Goal: Task Accomplishment & Management: Manage account settings

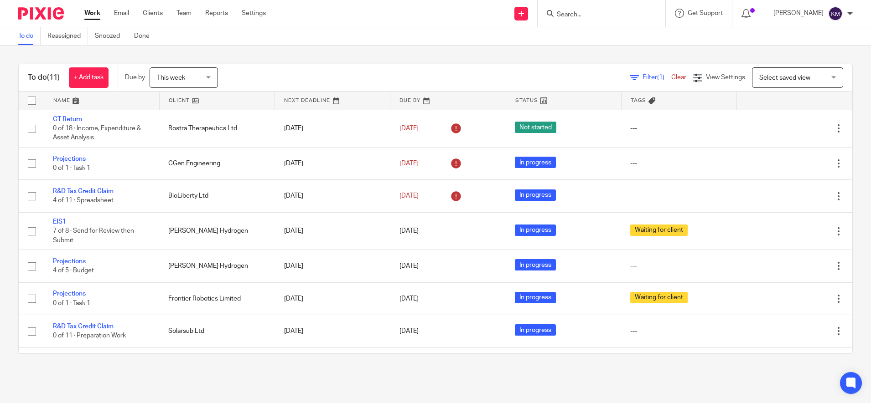
click at [200, 82] on span "This week" at bounding box center [181, 77] width 48 height 19
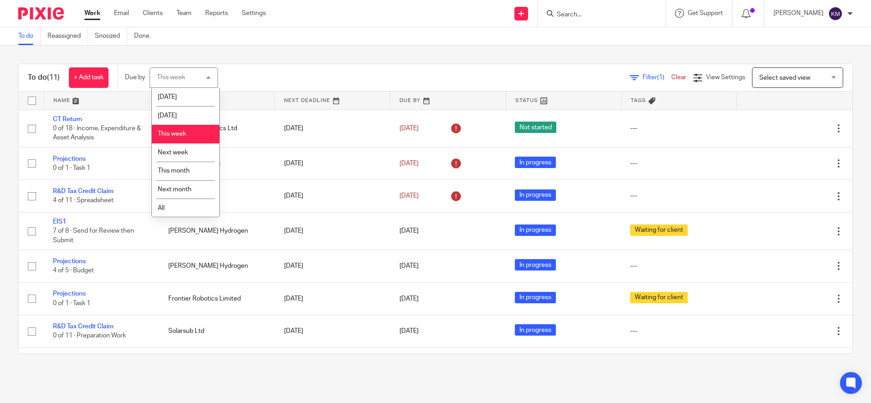
click at [178, 134] on span "This week" at bounding box center [172, 134] width 28 height 6
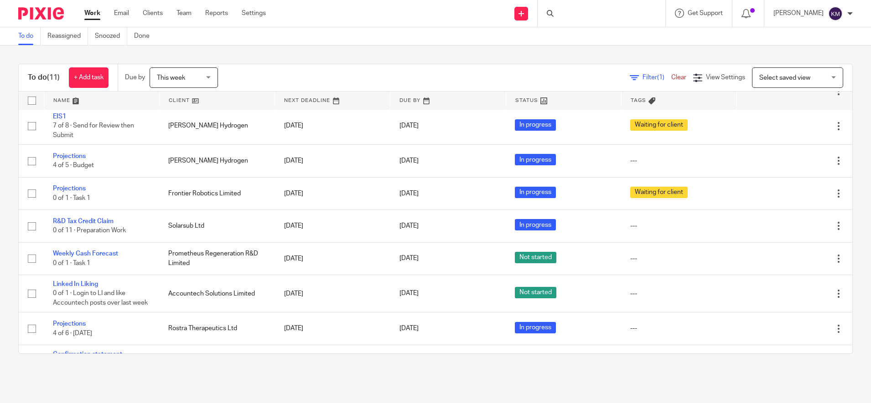
scroll to position [144, 0]
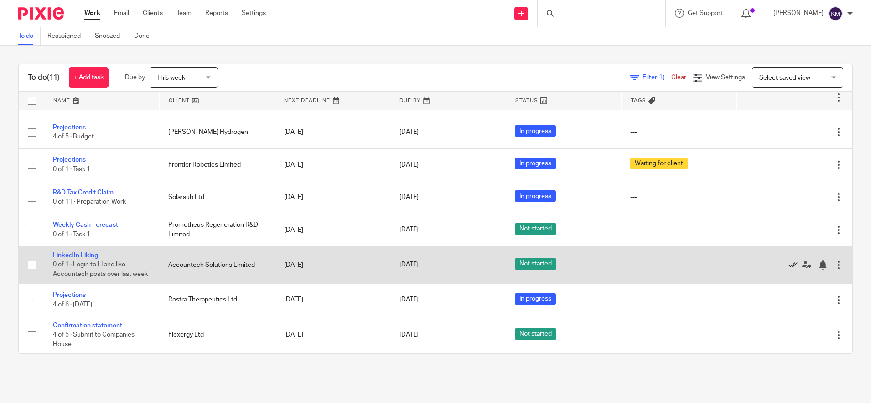
click at [788, 260] on link at bounding box center [795, 264] width 14 height 9
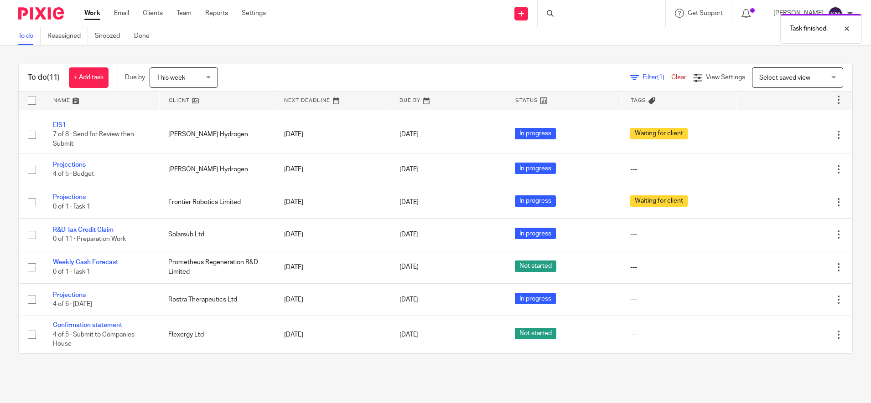
scroll to position [97, 0]
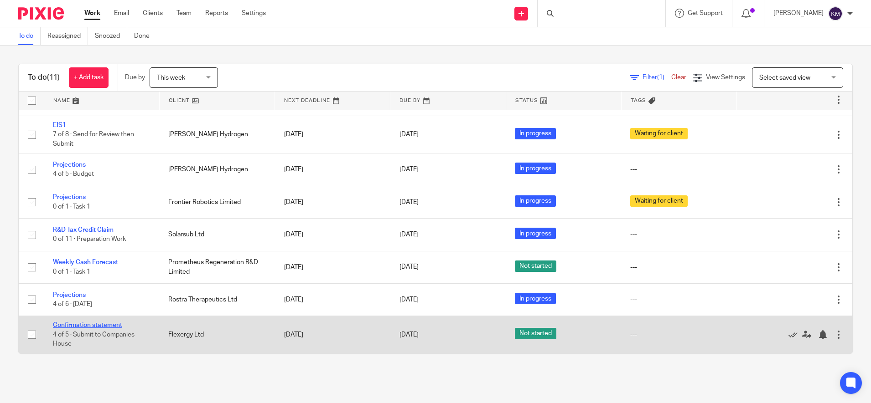
drag, startPoint x: 80, startPoint y: 325, endPoint x: 92, endPoint y: 325, distance: 12.3
click at [81, 325] on link "Confirmation statement" at bounding box center [87, 325] width 69 height 6
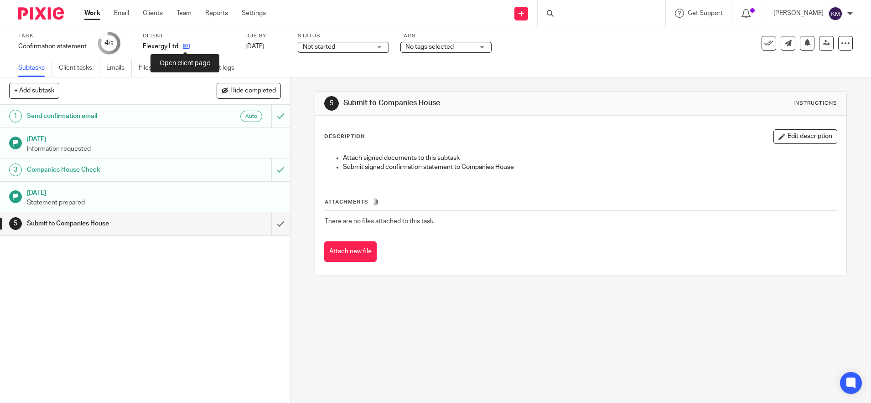
click at [185, 49] on icon at bounding box center [186, 46] width 7 height 7
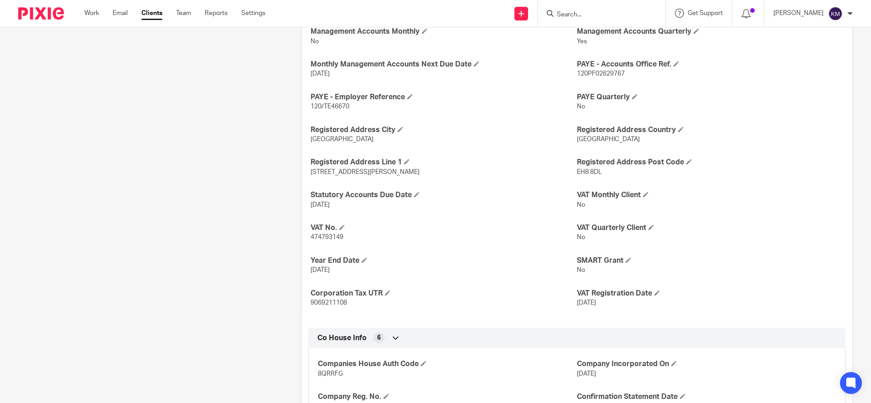
scroll to position [413, 0]
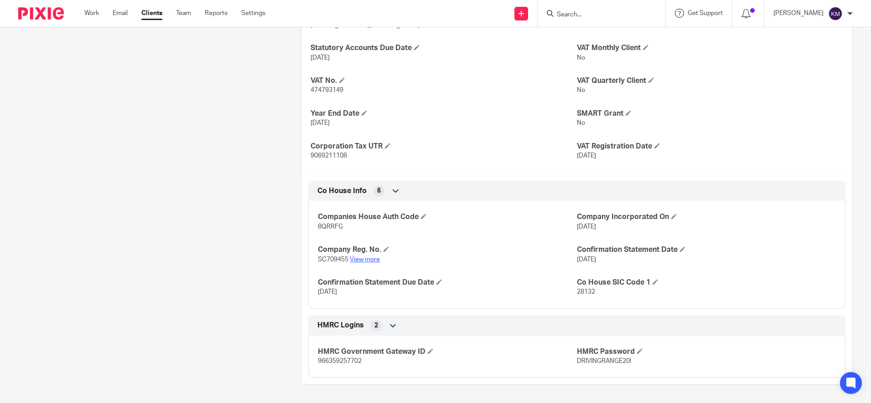
click at [362, 259] on link "View more" at bounding box center [365, 260] width 30 height 6
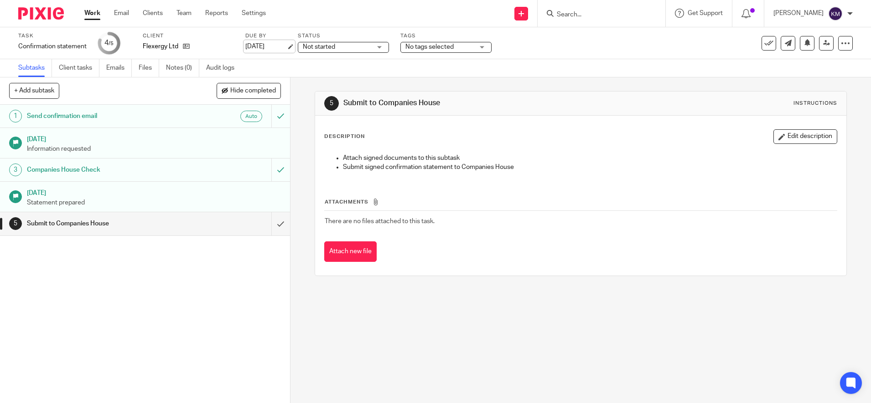
click at [258, 46] on link "[DATE]" at bounding box center [265, 47] width 41 height 10
click at [42, 12] on img at bounding box center [41, 13] width 46 height 12
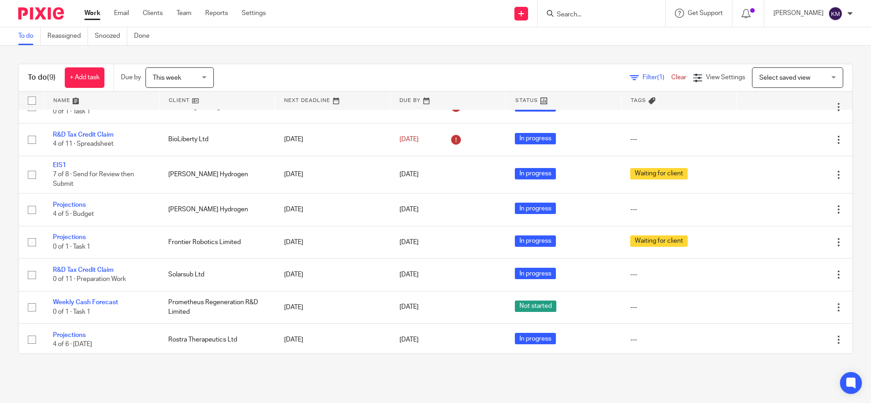
scroll to position [59, 0]
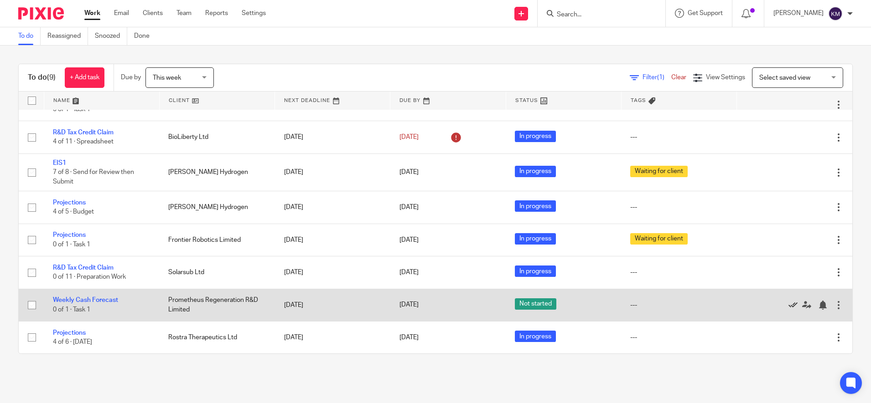
click at [788, 306] on icon at bounding box center [792, 305] width 9 height 9
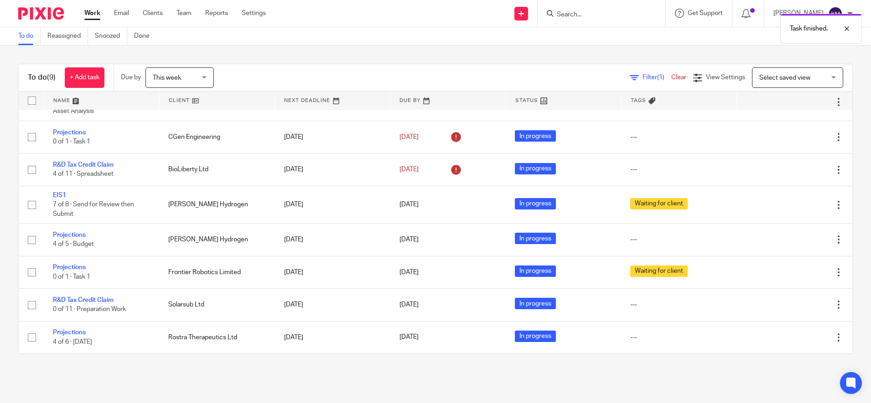
scroll to position [26, 0]
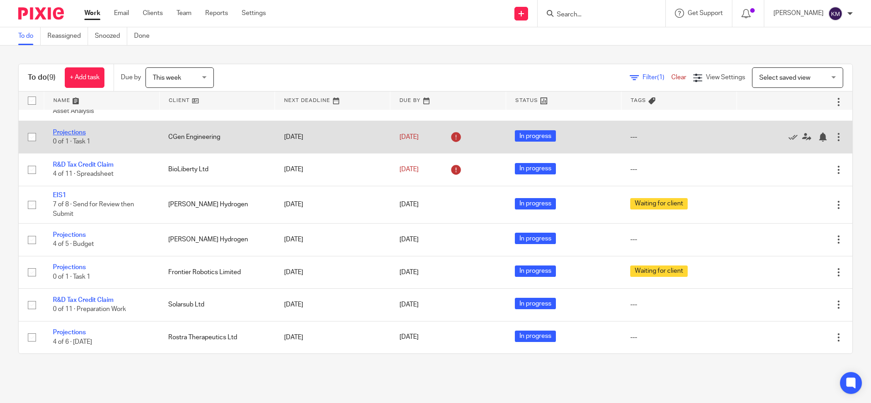
click at [77, 131] on link "Projections" at bounding box center [69, 132] width 33 height 6
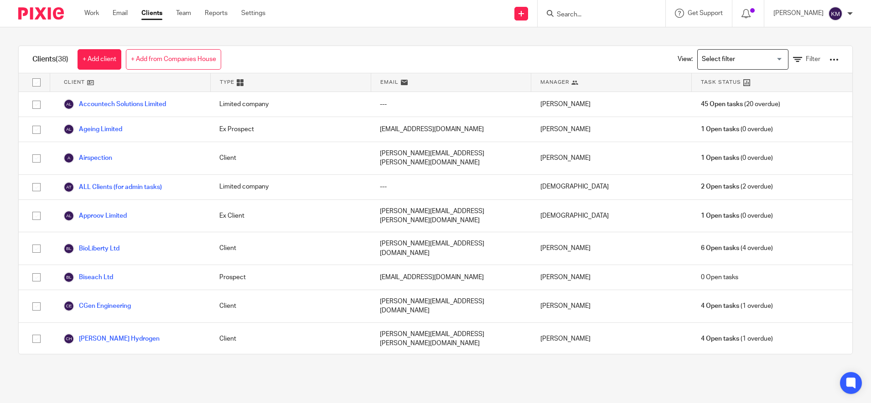
click at [702, 62] on input "Search for option" at bounding box center [740, 60] width 84 height 16
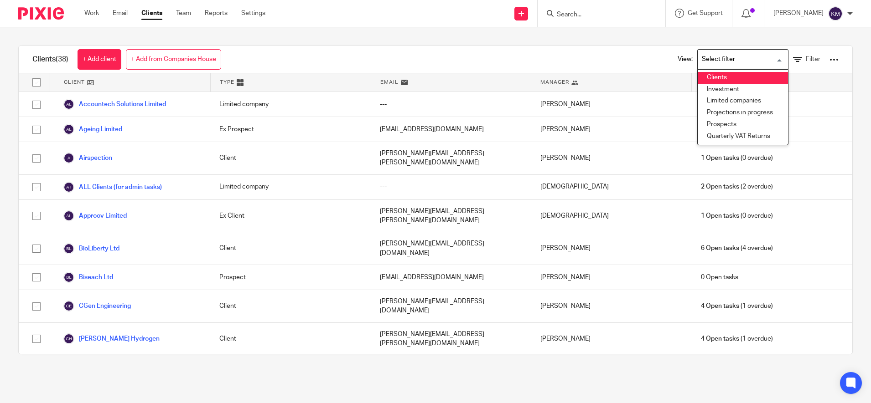
click at [697, 80] on li "Clients" at bounding box center [742, 78] width 90 height 12
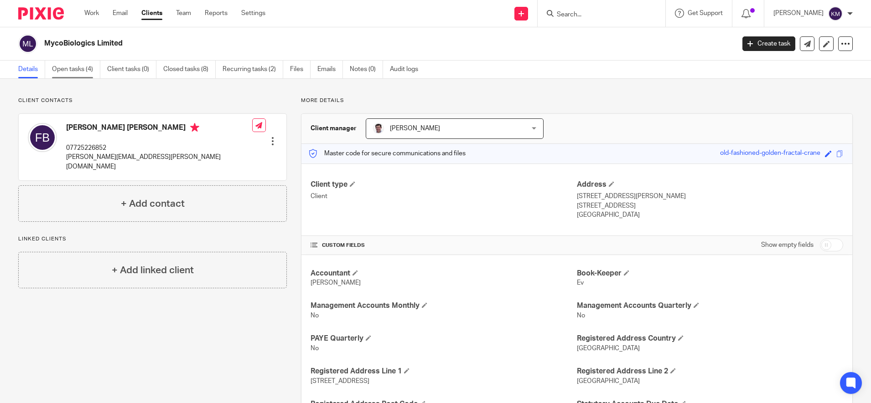
click at [75, 68] on link "Open tasks (4)" at bounding box center [76, 70] width 48 height 18
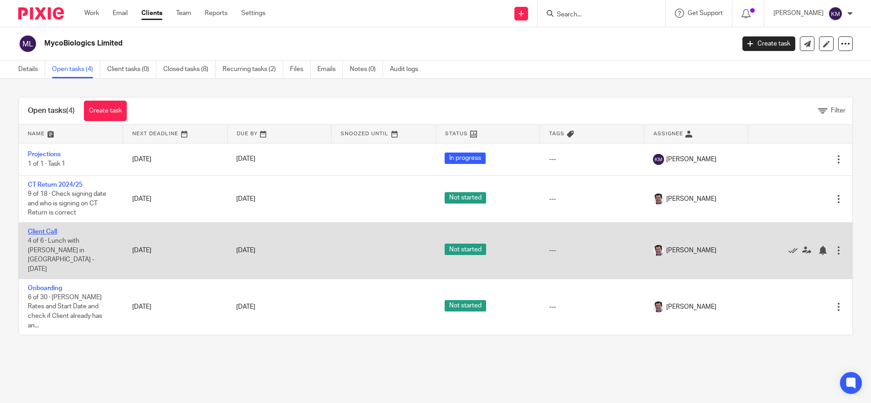
click at [39, 231] on link "Client Call" at bounding box center [42, 232] width 29 height 6
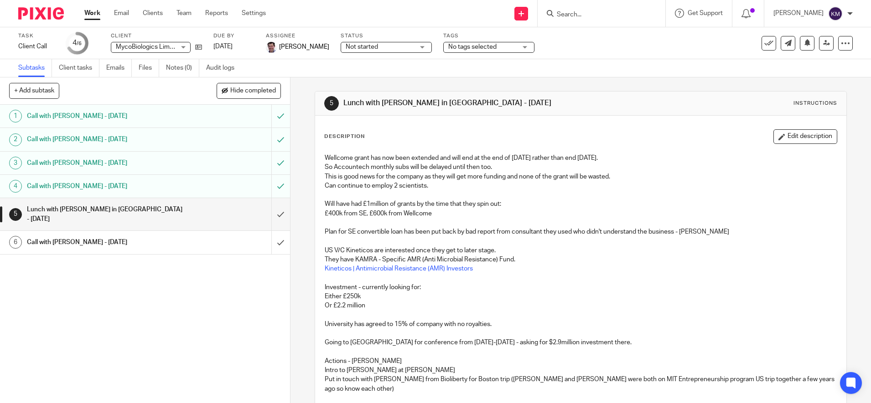
click at [668, 205] on p "Will have had £1million of grants by the time that they spin out:" at bounding box center [581, 204] width 512 height 9
click at [698, 318] on p at bounding box center [581, 315] width 512 height 9
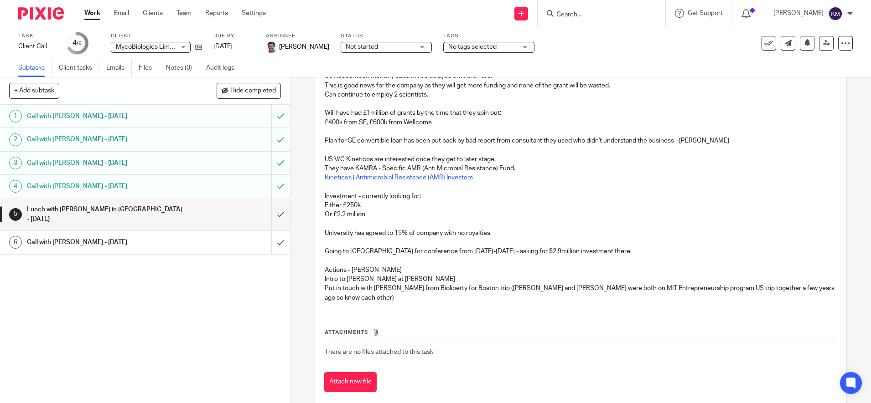
scroll to position [99, 0]
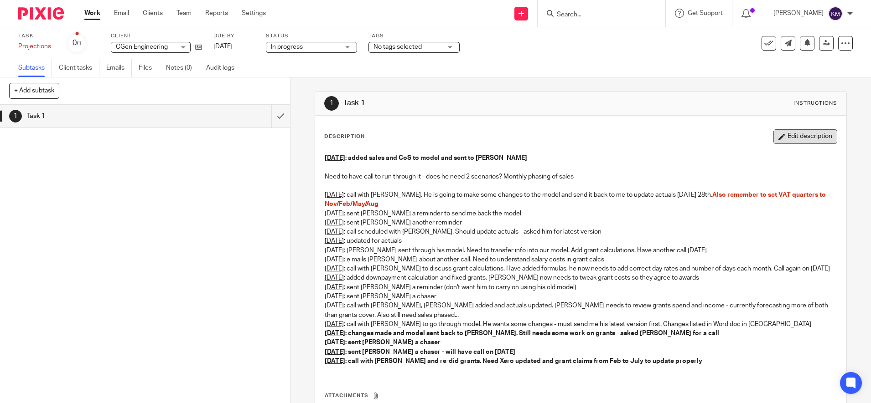
click at [797, 135] on button "Edit description" at bounding box center [805, 136] width 64 height 15
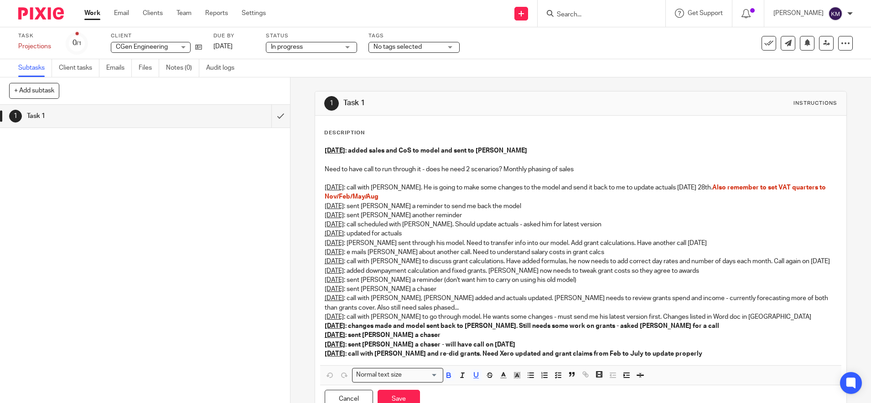
click at [692, 350] on p "9th September : call with Joe and re-did grants. Need Xero updated and grant cl…" at bounding box center [581, 354] width 512 height 9
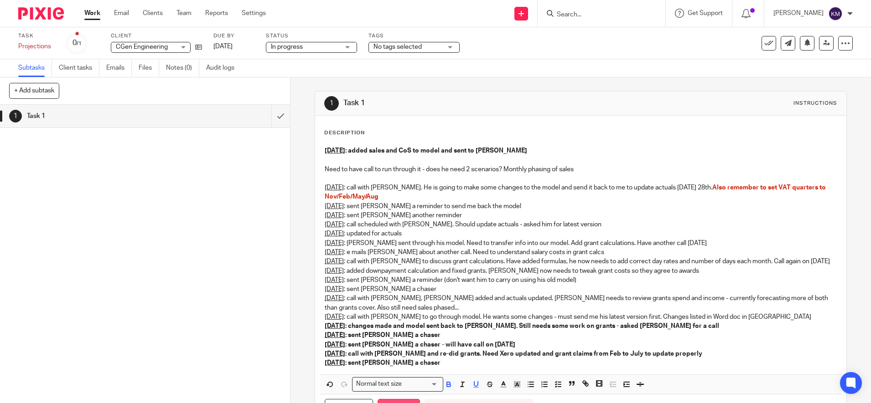
click at [395, 401] on button "Save" at bounding box center [398, 409] width 42 height 20
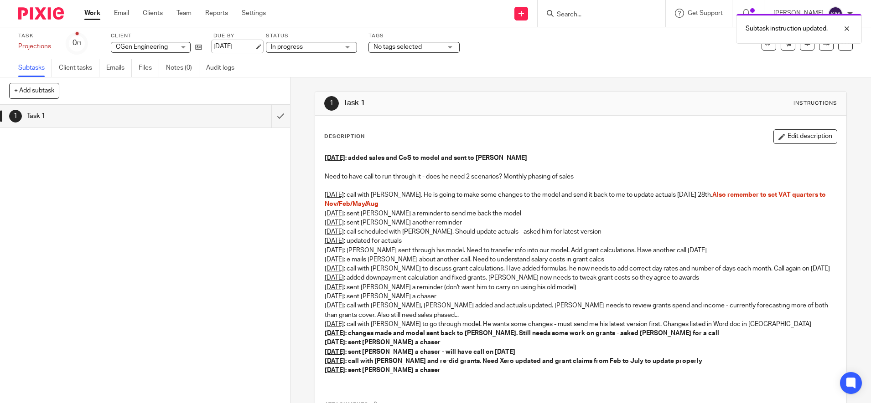
click at [223, 42] on link "[DATE]" at bounding box center [233, 47] width 41 height 10
click at [45, 17] on img at bounding box center [41, 13] width 46 height 12
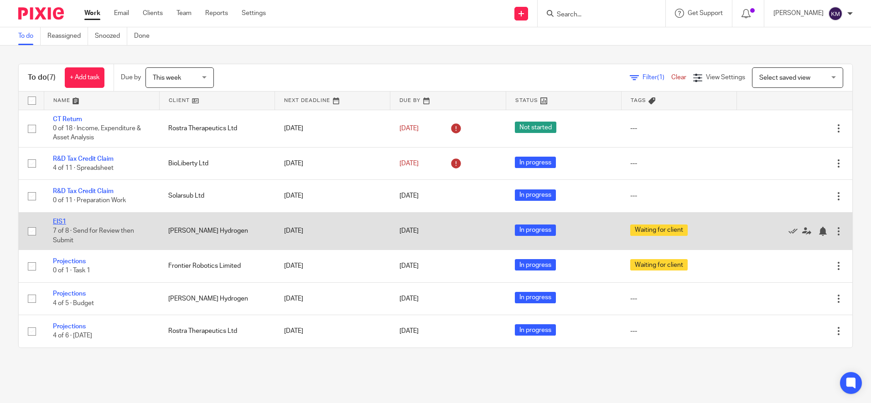
click at [60, 223] on link "EIS1" at bounding box center [59, 222] width 13 height 6
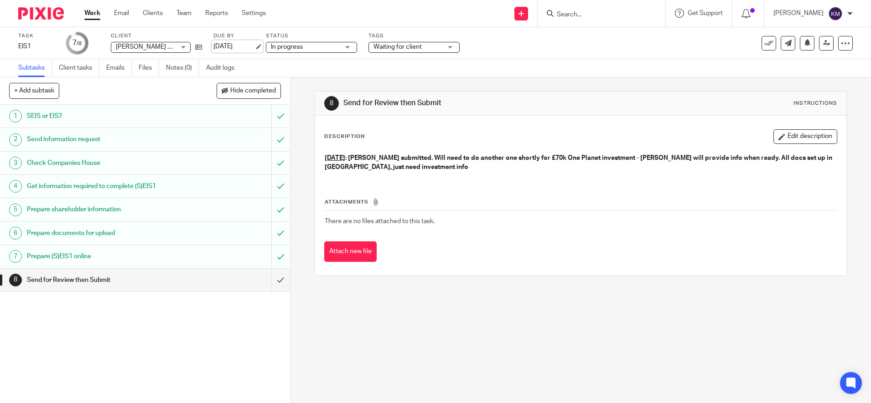
click at [227, 49] on link "[DATE]" at bounding box center [233, 47] width 41 height 10
click at [43, 14] on img at bounding box center [41, 13] width 46 height 12
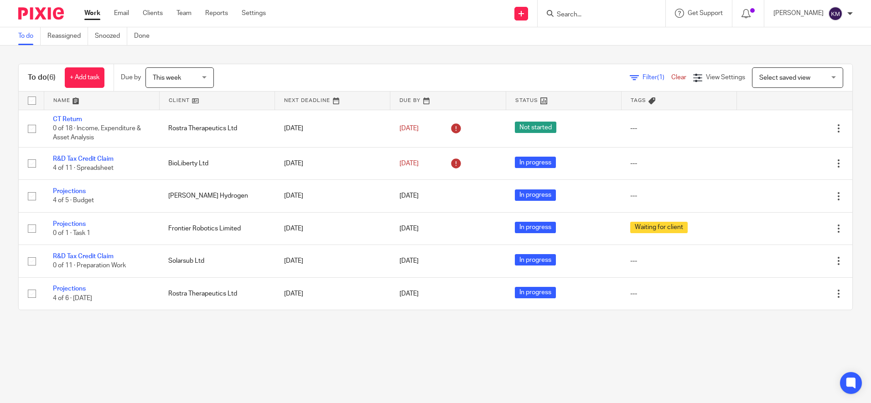
click at [181, 342] on main "To do Reassigned Snoozed Done To do (6) + Add task Due by This week This week T…" at bounding box center [435, 201] width 871 height 403
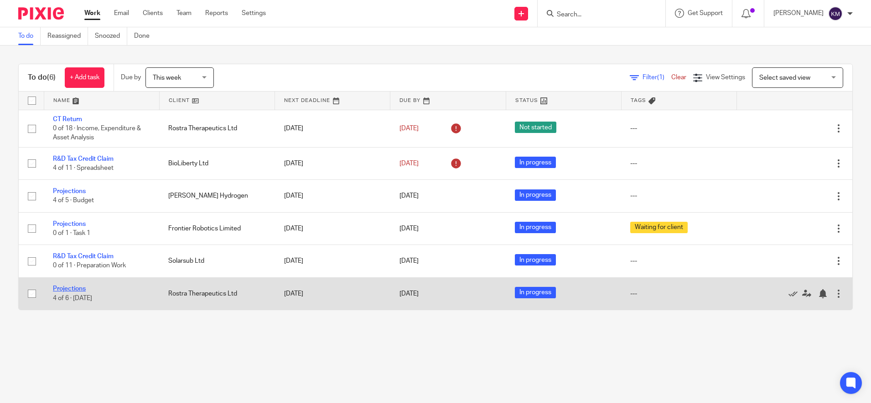
click at [72, 289] on link "Projections" at bounding box center [69, 289] width 33 height 6
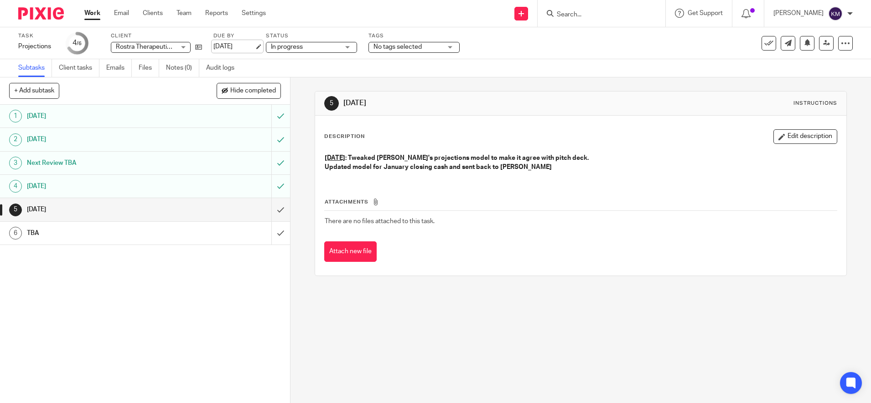
click at [226, 46] on link "[DATE]" at bounding box center [233, 47] width 41 height 10
click at [39, 17] on img at bounding box center [41, 13] width 46 height 12
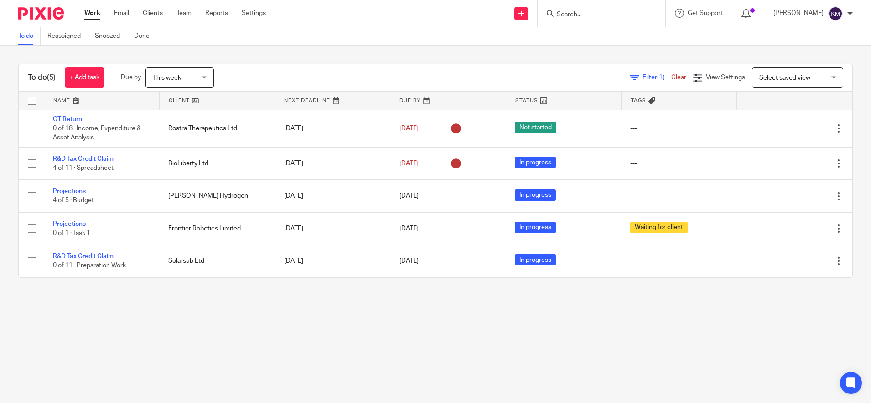
click at [245, 332] on main "To do Reassigned Snoozed Done To do (5) + Add task Due by This week This week […" at bounding box center [435, 201] width 871 height 403
click at [290, 348] on main "To do Reassigned Snoozed Done To do (5) + Add task Due by This week This week […" at bounding box center [435, 201] width 871 height 403
click at [497, 336] on main "To do Reassigned Snoozed Done To do (5) + Add task Due by This week This week […" at bounding box center [435, 201] width 871 height 403
